Goal: Register for event/course

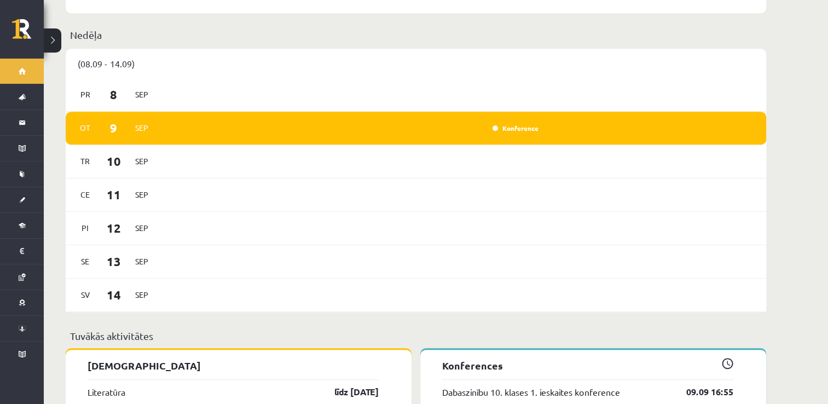
scroll to position [575, 0]
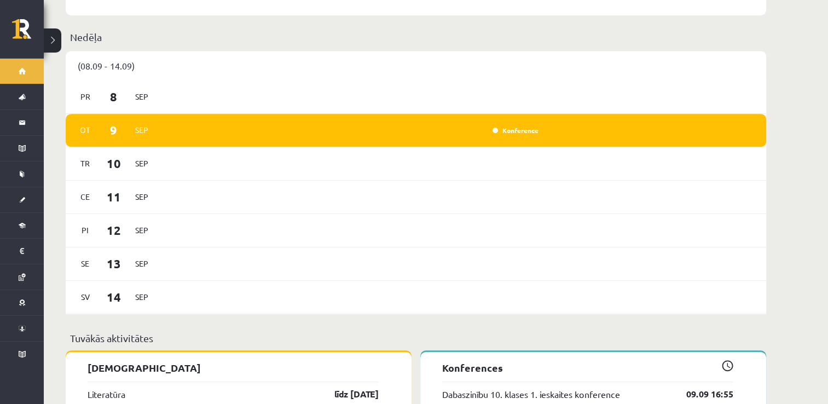
click at [697, 115] on div "[DATE] Konference" at bounding box center [416, 130] width 700 height 33
click at [534, 126] on link "Konference" at bounding box center [515, 130] width 46 height 9
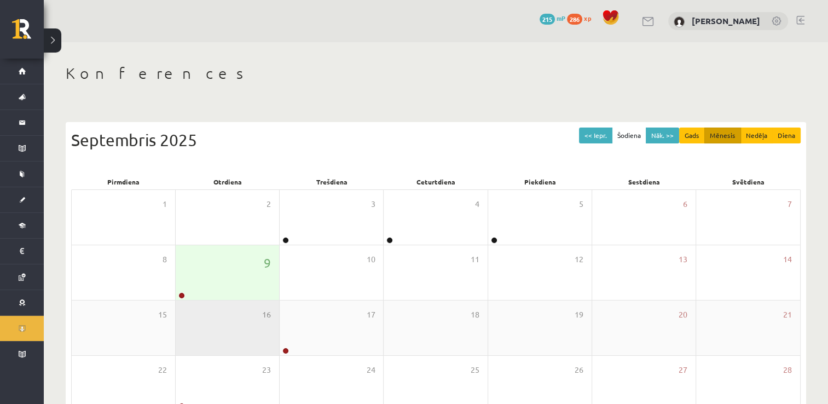
click at [228, 305] on div "16" at bounding box center [227, 327] width 103 height 55
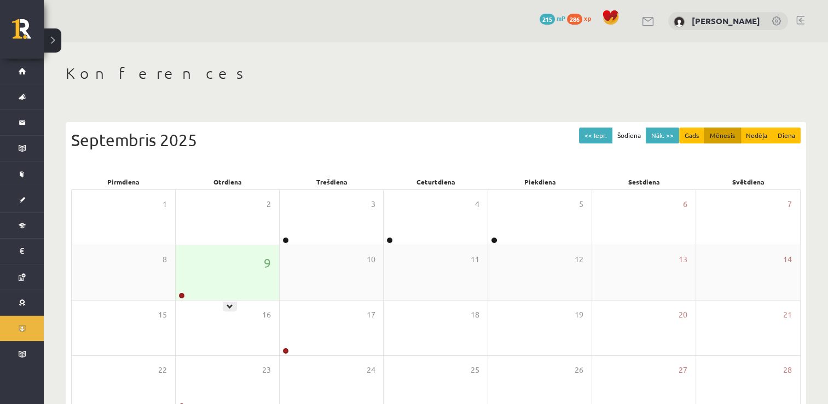
click at [228, 288] on div "9" at bounding box center [227, 272] width 103 height 55
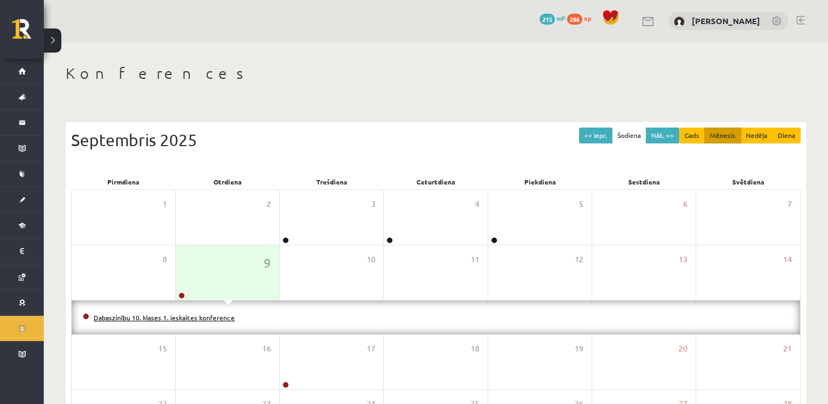
click at [228, 314] on link "Dabaszinību 10. klases 1. ieskaites konference" at bounding box center [164, 317] width 141 height 9
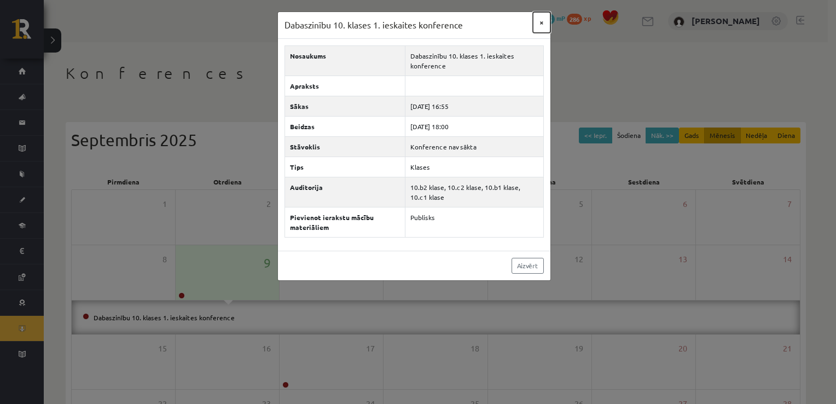
click at [535, 23] on button "×" at bounding box center [542, 22] width 18 height 21
